Goal: Transaction & Acquisition: Purchase product/service

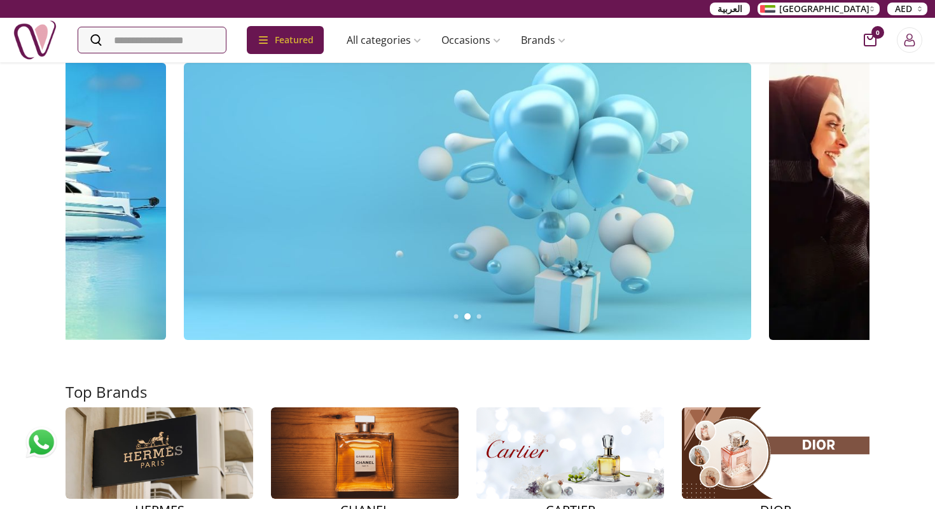
scroll to position [4039, 0]
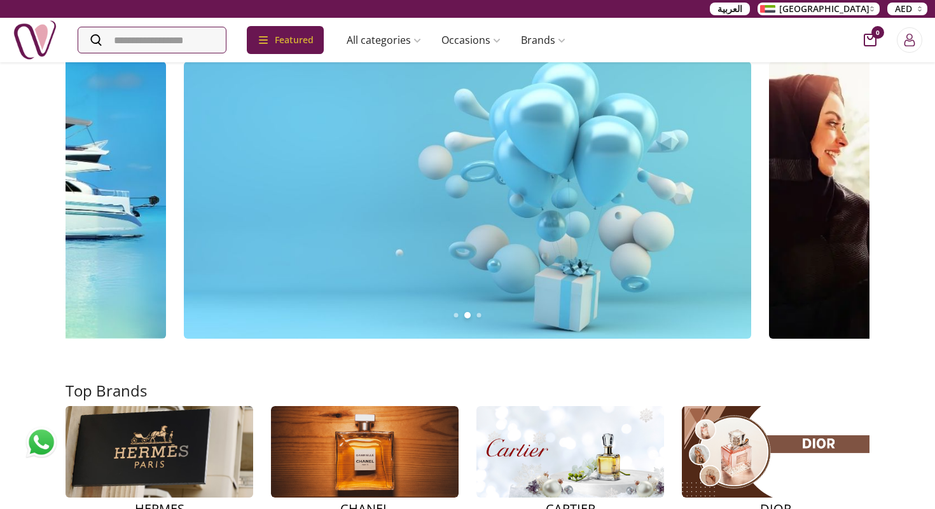
click at [168, 383] on img at bounding box center [159, 452] width 245 height 139
click at [181, 383] on img at bounding box center [159, 452] width 245 height 139
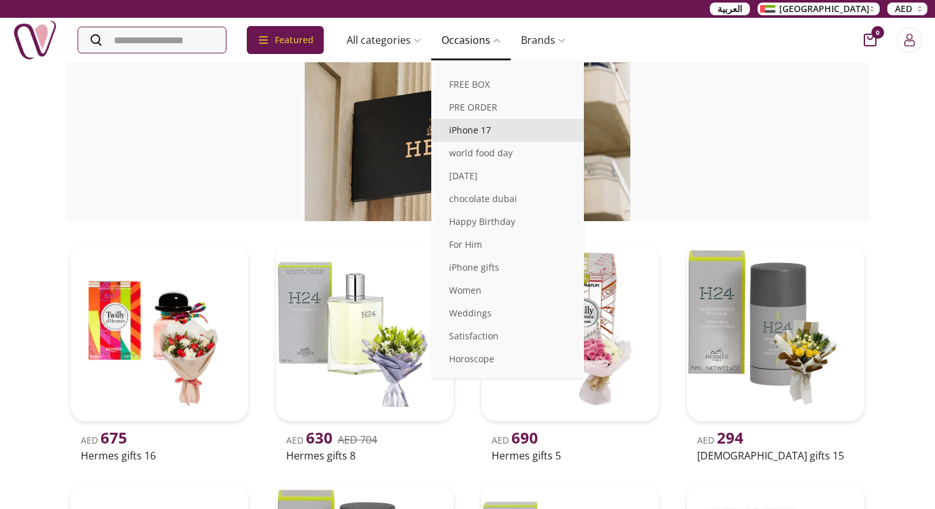
click at [511, 130] on link "iPhone 17" at bounding box center [507, 130] width 153 height 23
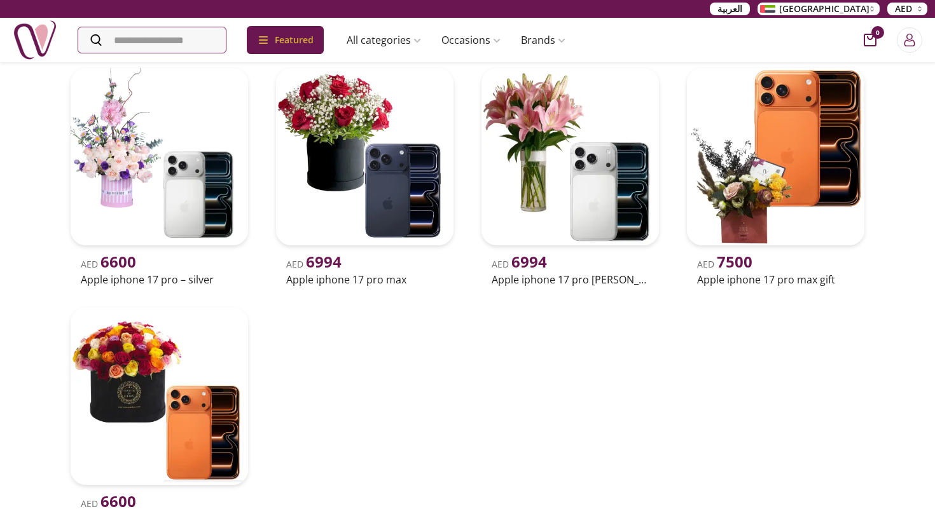
scroll to position [421, 0]
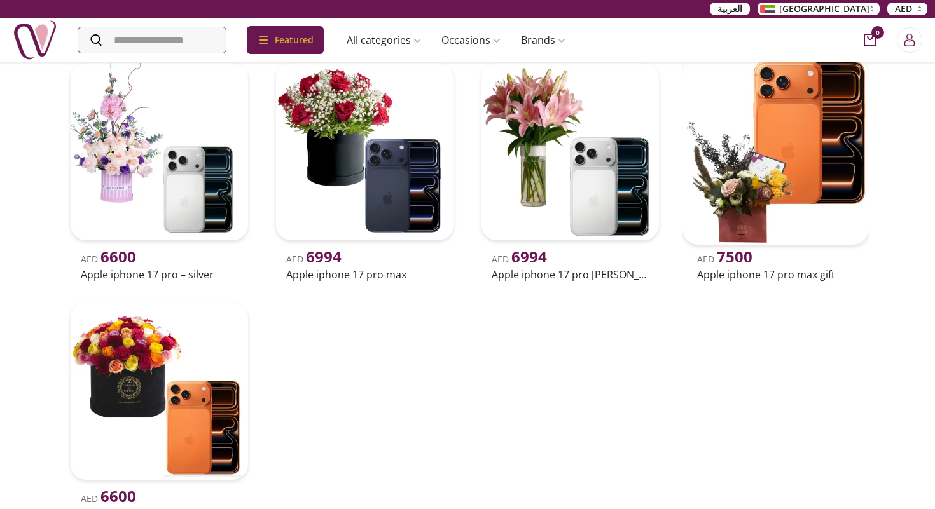
click at [763, 219] on img at bounding box center [775, 152] width 186 height 186
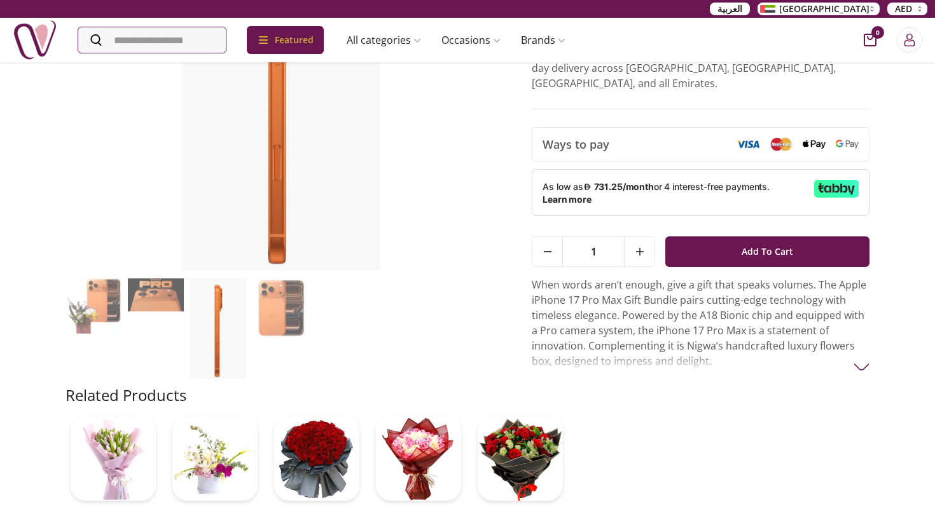
scroll to position [199, 0]
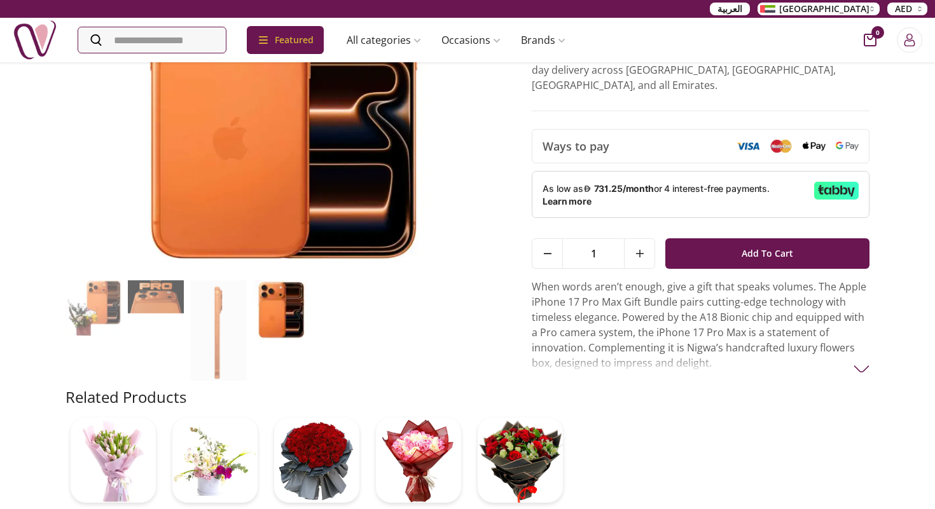
click at [848, 343] on p "When words aren’t enough, give a gift that speaks volumes. The Apple iPhone 17 …" at bounding box center [701, 325] width 338 height 92
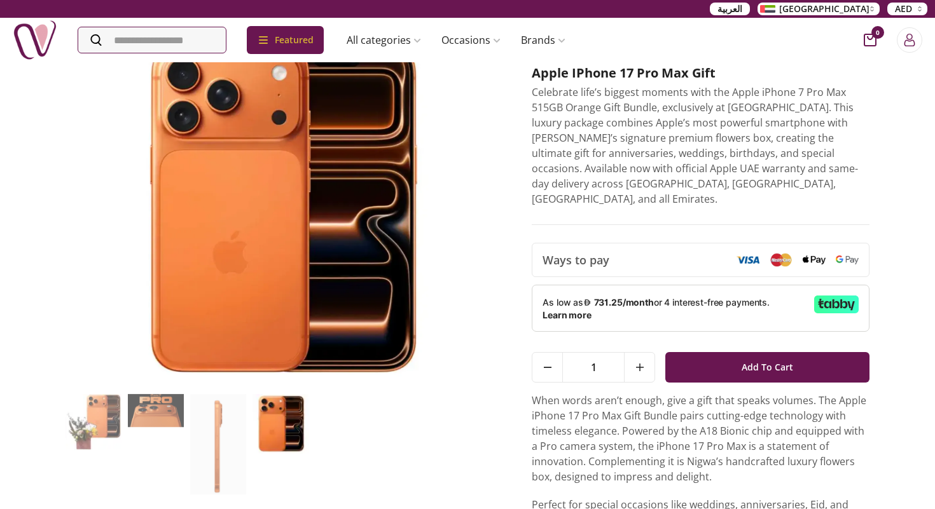
scroll to position [0, 0]
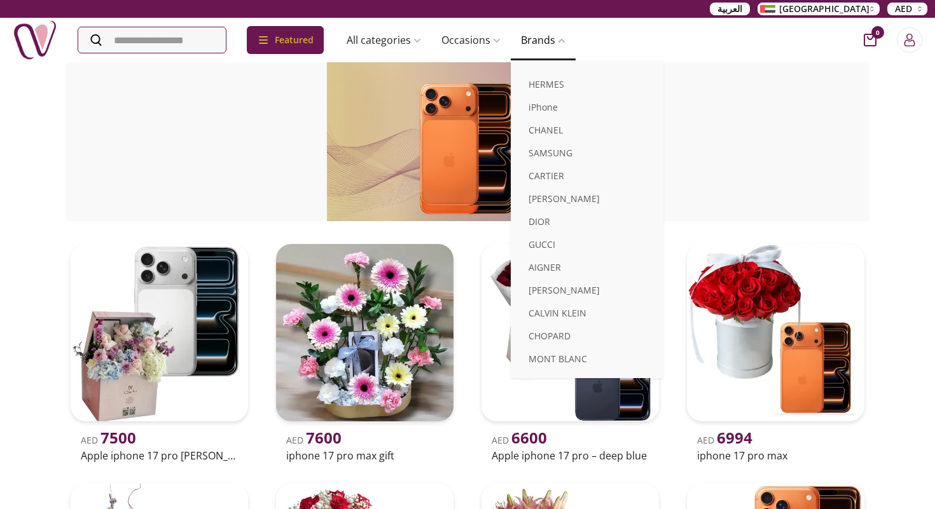
click at [557, 39] on link "Brands" at bounding box center [543, 39] width 65 height 25
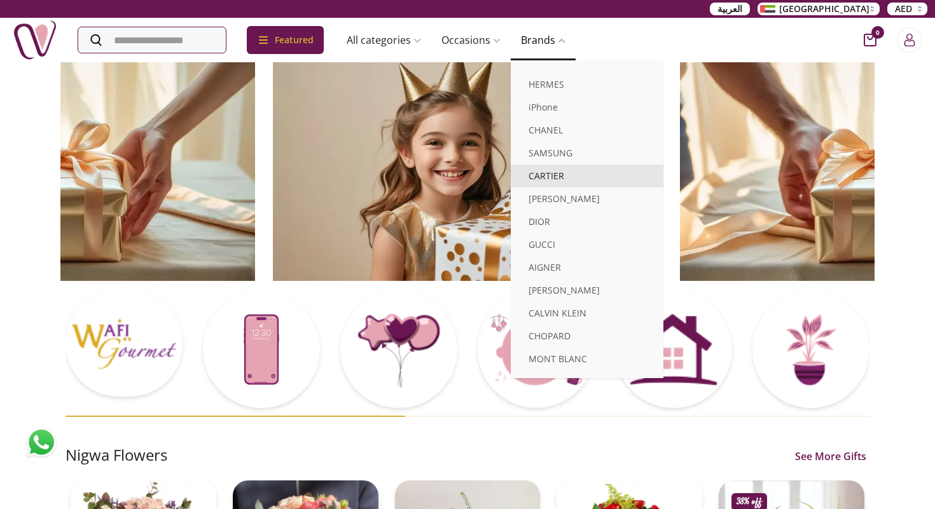
click at [556, 169] on link "CARTIER" at bounding box center [587, 176] width 153 height 23
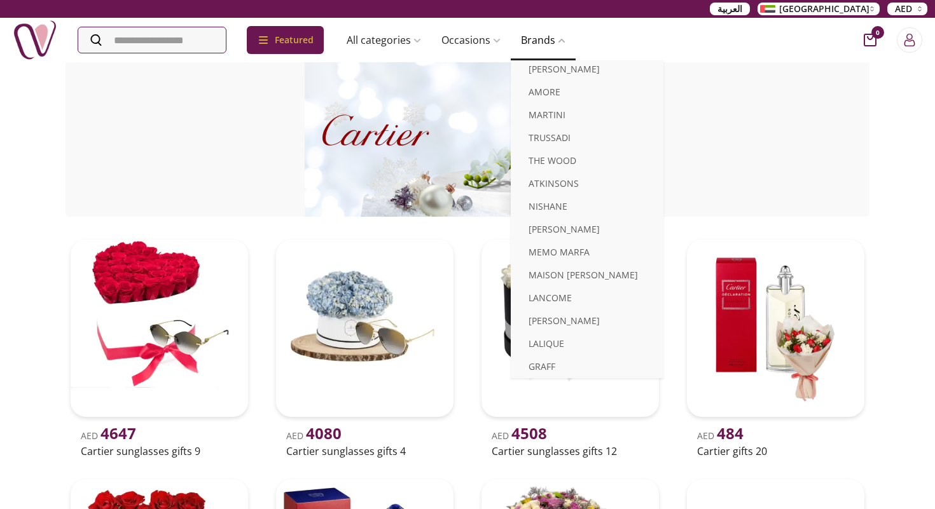
scroll to position [8, 0]
